Goal: Task Accomplishment & Management: Manage account settings

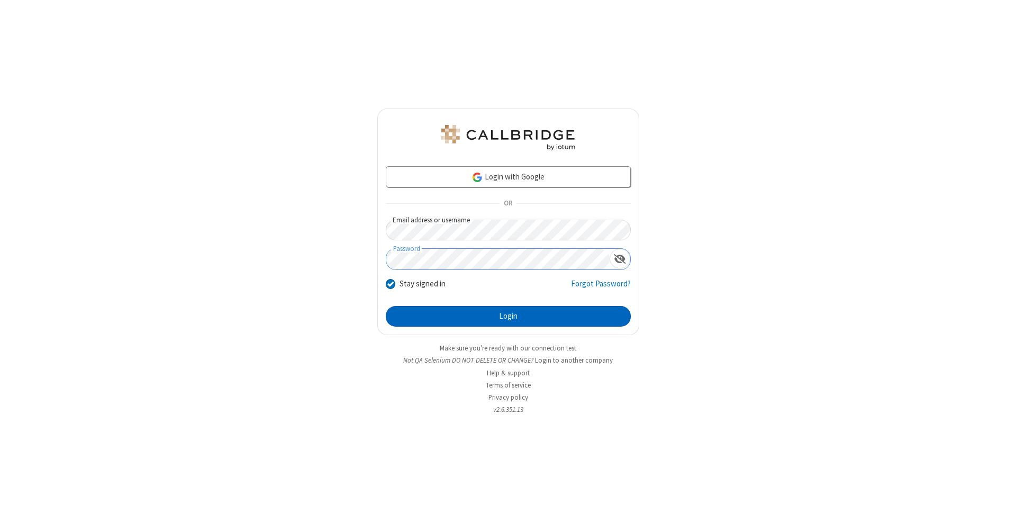
click at [508, 317] on button "Login" at bounding box center [508, 316] width 245 height 21
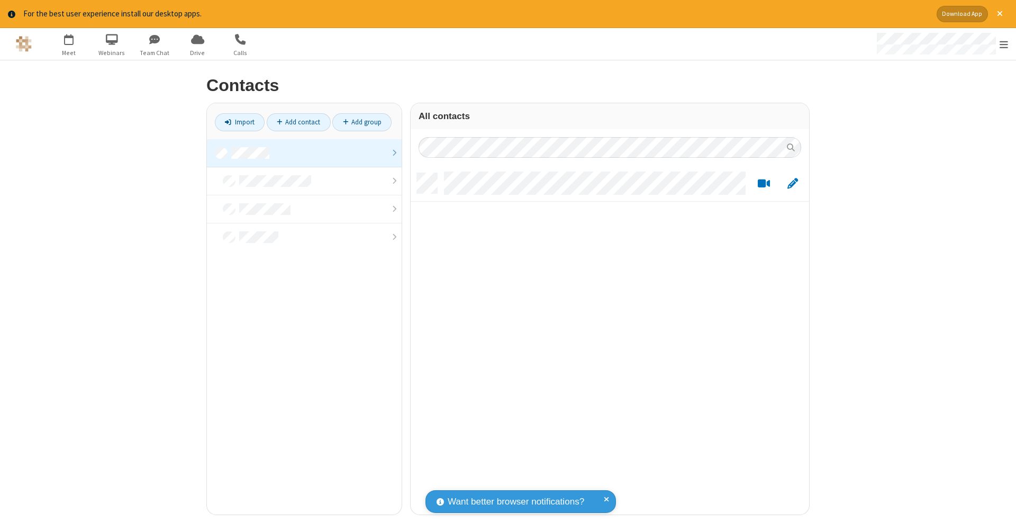
scroll to position [341, 391]
click at [304, 152] on link at bounding box center [304, 153] width 195 height 28
click at [299, 122] on link "Add contact" at bounding box center [299, 122] width 64 height 18
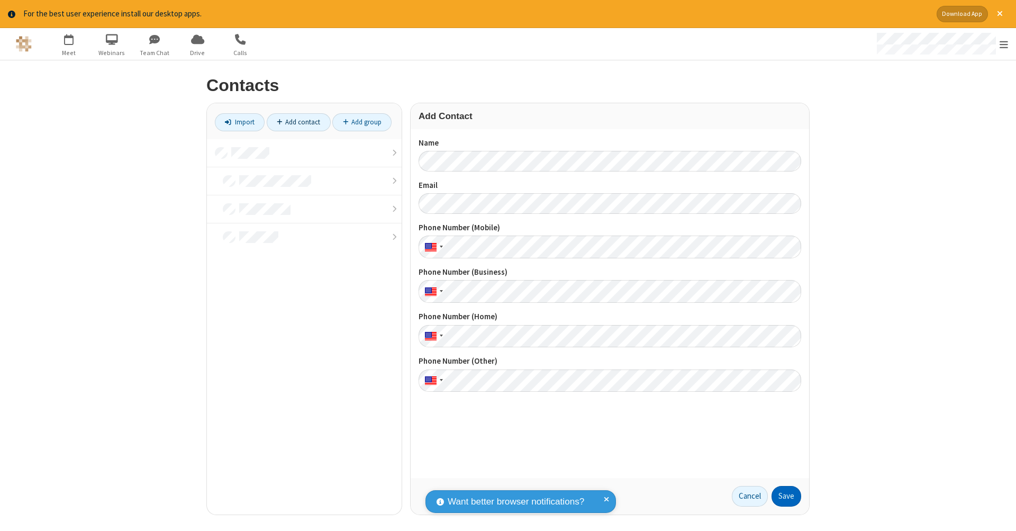
click at [787, 496] on button "Save" at bounding box center [787, 496] width 30 height 21
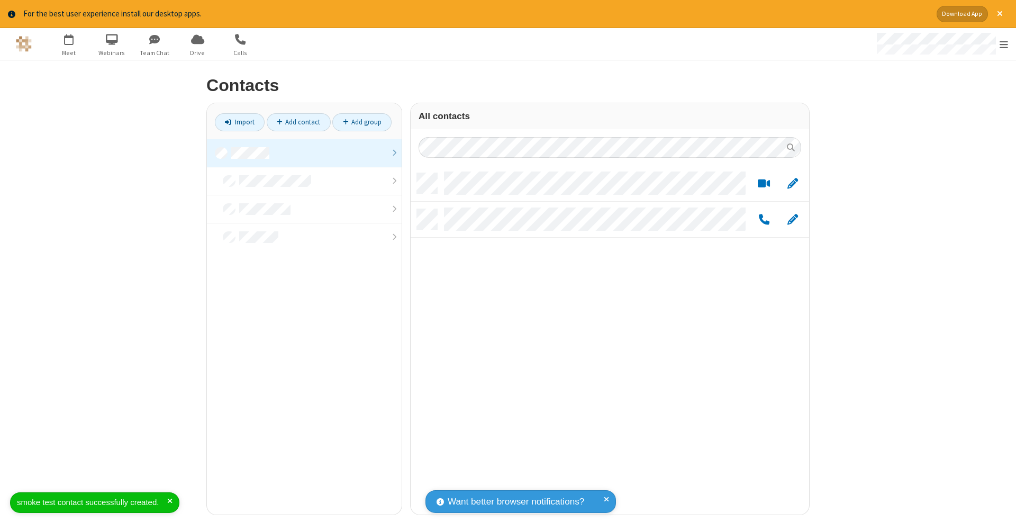
scroll to position [341, 391]
